Goal: Information Seeking & Learning: Understand process/instructions

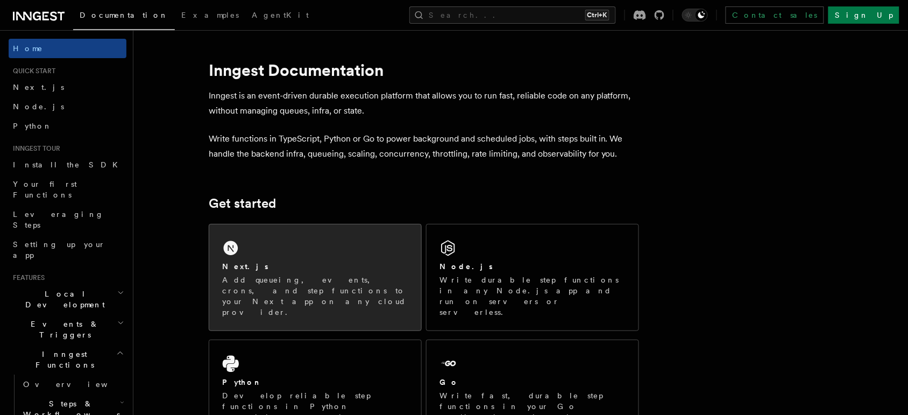
click at [272, 254] on div "Next.js Add queueing, events, crons, and step functions to your Next app on any…" at bounding box center [315, 277] width 212 height 106
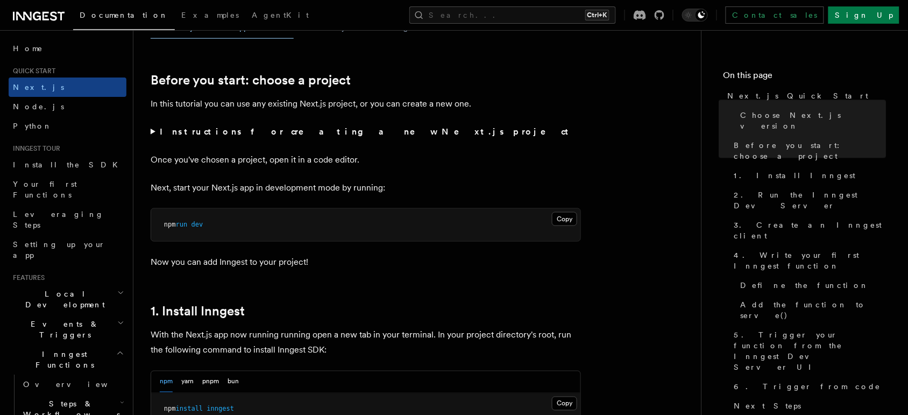
scroll to position [404, 0]
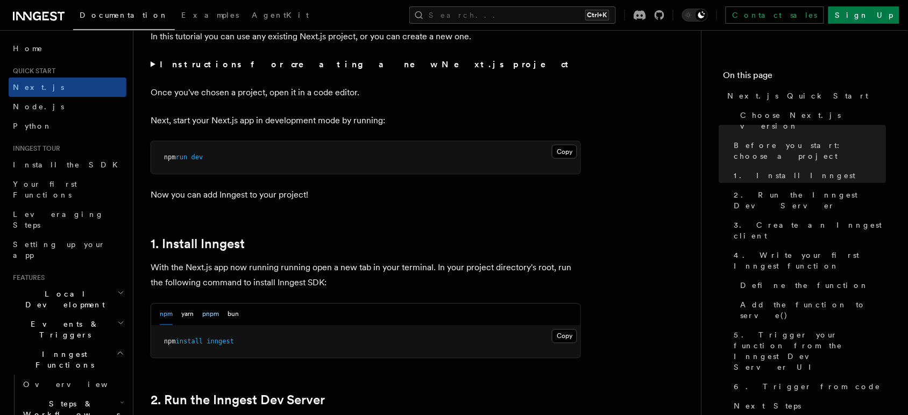
click at [216, 311] on button "pnpm" at bounding box center [210, 315] width 17 height 21
click at [552, 343] on pre "pnpm add inngest" at bounding box center [365, 342] width 429 height 32
click at [553, 341] on button "Copy Copied" at bounding box center [564, 336] width 25 height 14
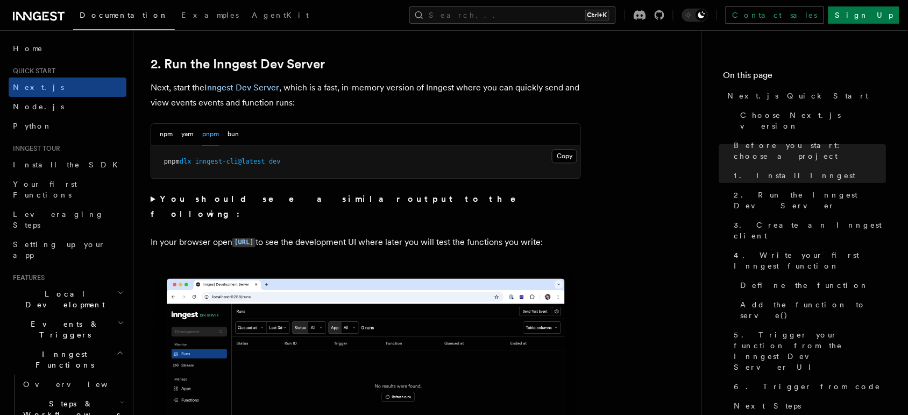
scroll to position [605, 0]
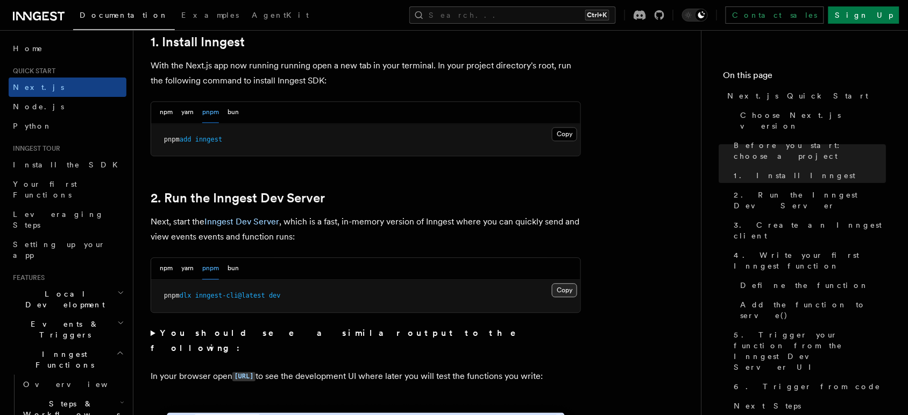
click at [562, 288] on button "Copy Copied" at bounding box center [564, 291] width 25 height 14
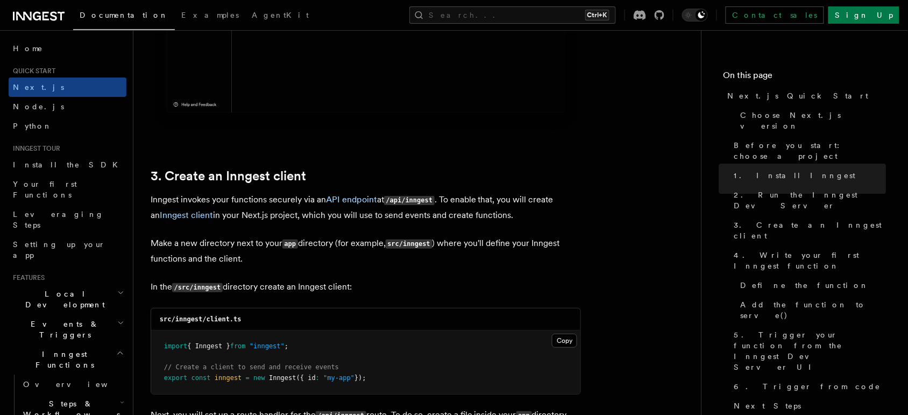
scroll to position [1278, 0]
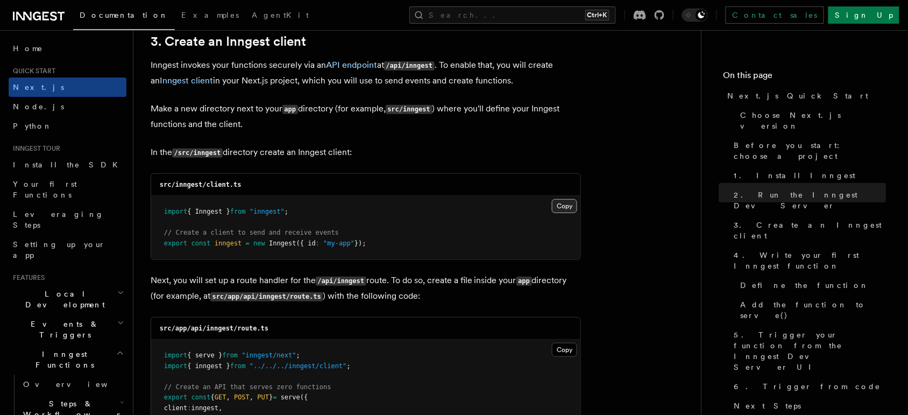
click at [559, 209] on button "Copy Copied" at bounding box center [564, 206] width 25 height 14
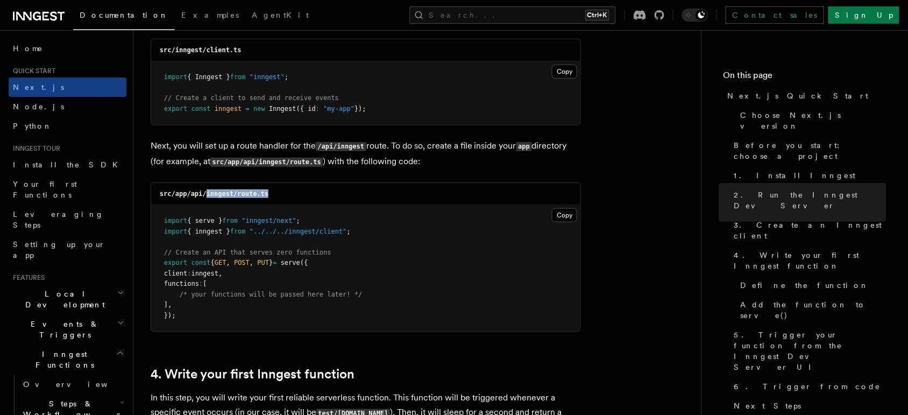
drag, startPoint x: 268, startPoint y: 191, endPoint x: 202, endPoint y: 200, distance: 66.2
click at [202, 200] on div "src/app/api/inngest/route.ts" at bounding box center [365, 194] width 429 height 22
copy code "inngest/route.ts"
click at [558, 212] on button "Copy Copied" at bounding box center [564, 215] width 25 height 14
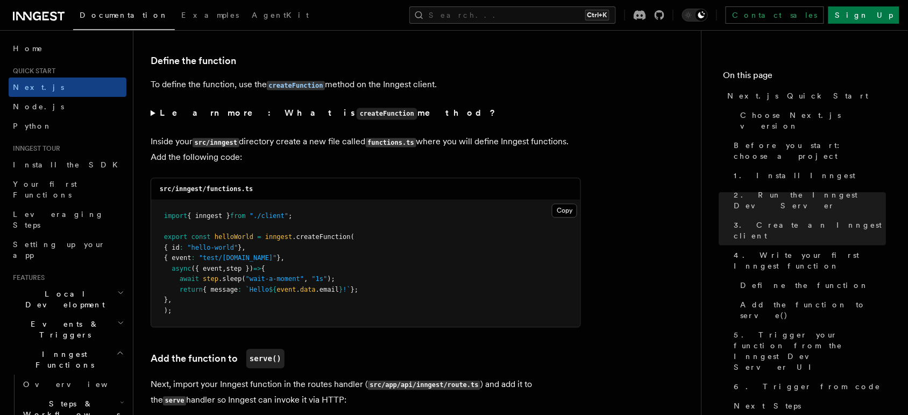
scroll to position [1884, 0]
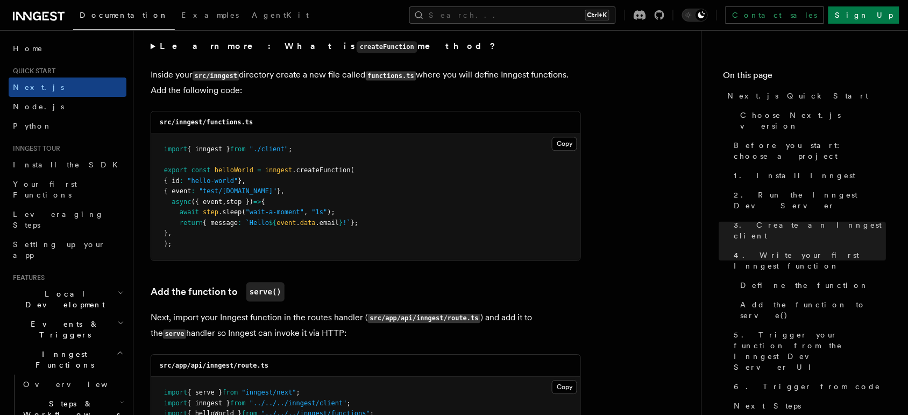
click at [381, 154] on pre "import { inngest } from "./client" ; export const helloWorld = inngest .createF…" at bounding box center [365, 196] width 429 height 126
click at [570, 149] on button "Copy Copied" at bounding box center [564, 144] width 25 height 14
